Goal: Find specific page/section: Find specific page/section

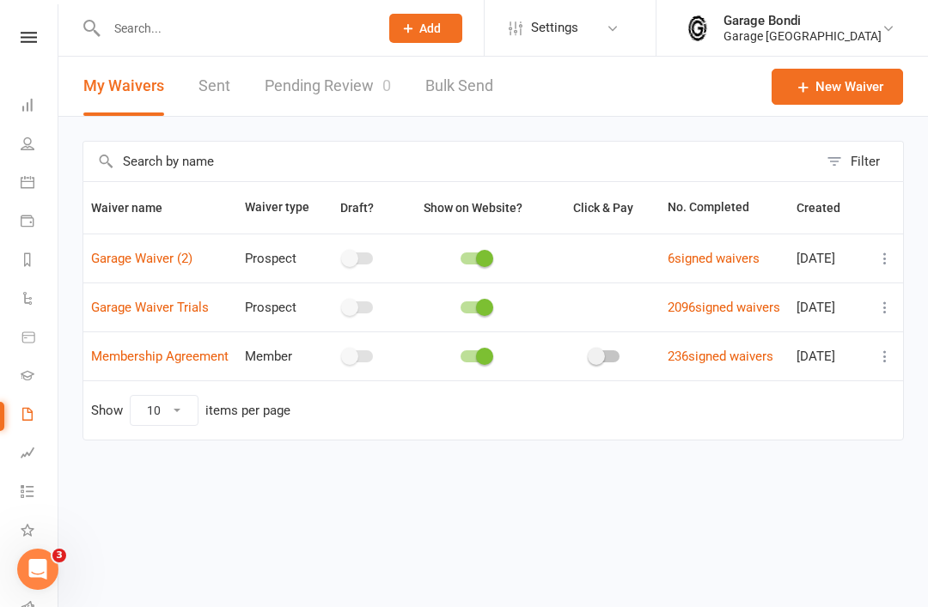
click at [877, 365] on icon at bounding box center [884, 356] width 17 height 17
click at [786, 483] on link "Copy external link to clipboard" at bounding box center [793, 481] width 202 height 34
click at [883, 365] on icon at bounding box center [884, 356] width 17 height 17
click at [811, 485] on link "Copy external link to clipboard" at bounding box center [793, 481] width 202 height 34
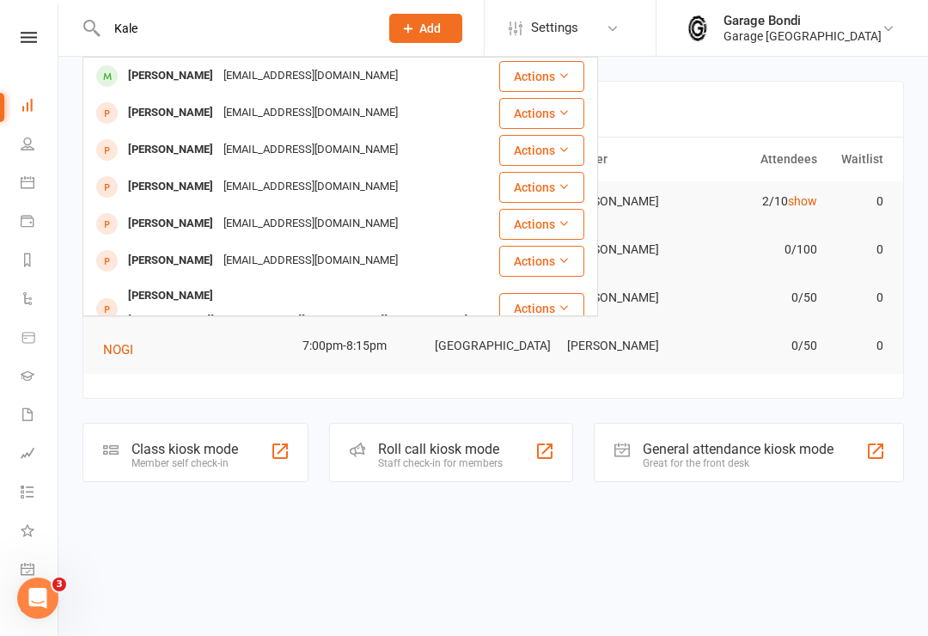
type input "Kale"
click at [161, 79] on div "[PERSON_NAME]" at bounding box center [170, 76] width 95 height 25
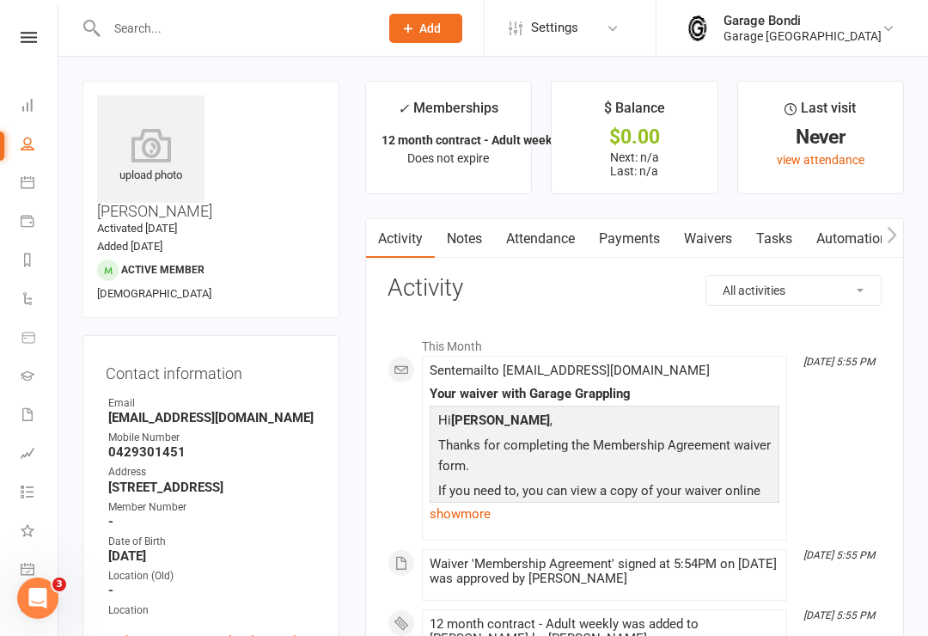
click at [164, 150] on icon at bounding box center [150, 145] width 107 height 34
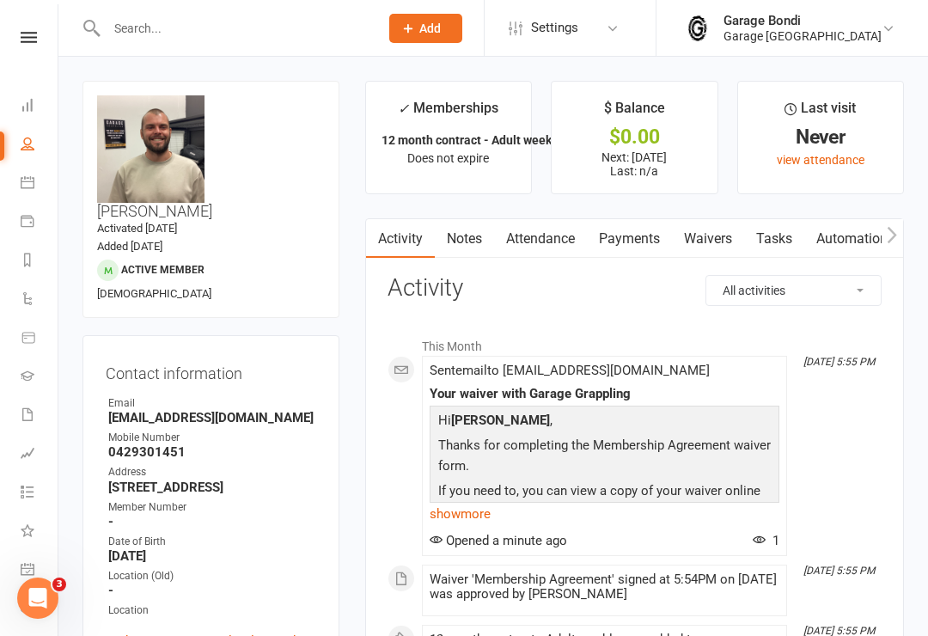
click at [201, 22] on input "text" at bounding box center [233, 28] width 265 height 24
type input "S"
type input "H"
